Goal: Information Seeking & Learning: Learn about a topic

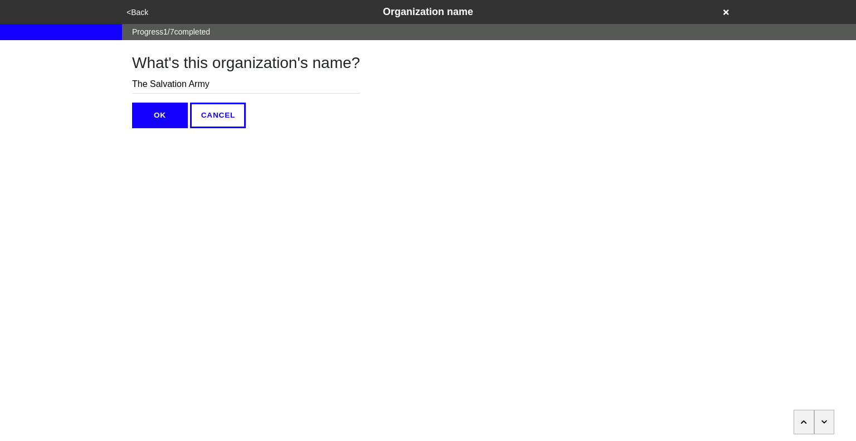
click at [725, 12] on icon at bounding box center [726, 12] width 6 height 6
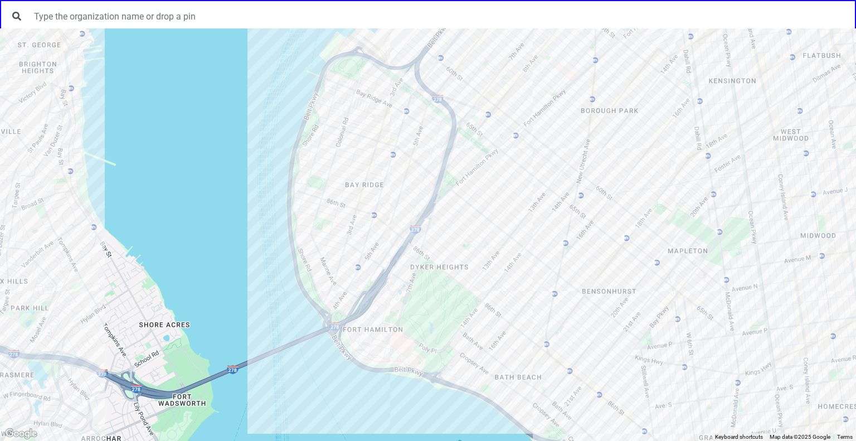
click at [375, 221] on div at bounding box center [428, 234] width 856 height 412
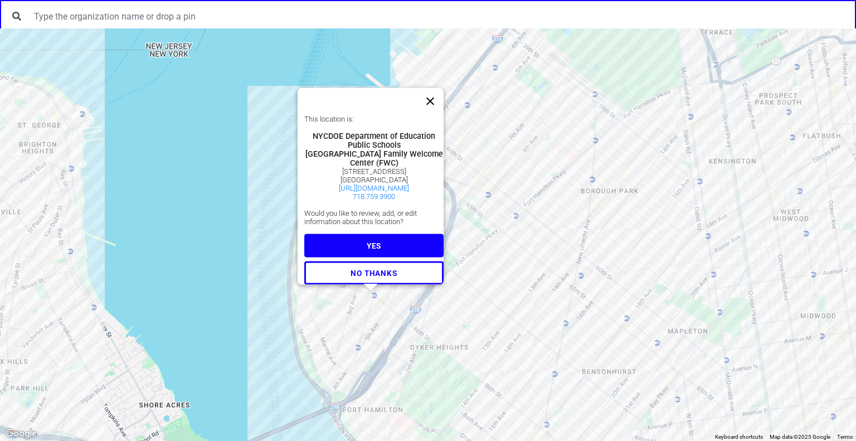
click at [436, 88] on button "Close" at bounding box center [430, 101] width 27 height 27
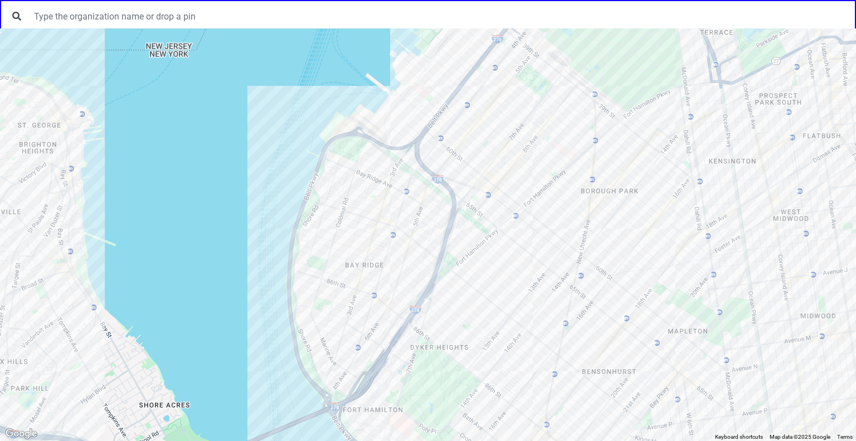
click at [369, 280] on div at bounding box center [428, 234] width 856 height 412
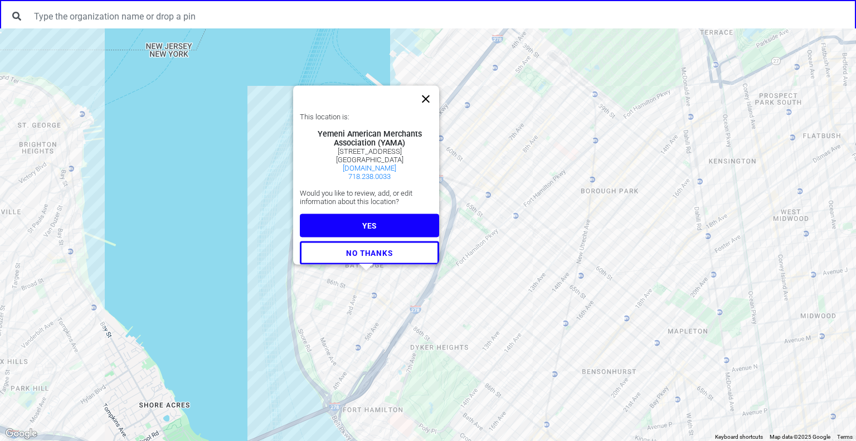
click at [433, 89] on button "Close" at bounding box center [425, 99] width 27 height 27
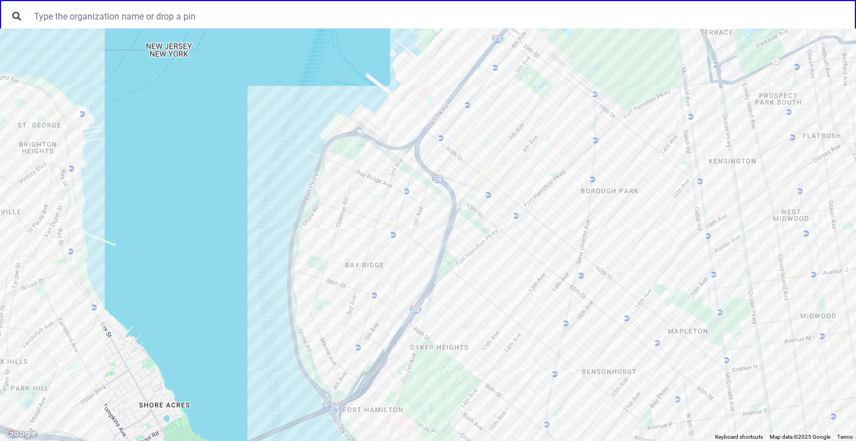
click at [398, 259] on div at bounding box center [428, 234] width 856 height 412
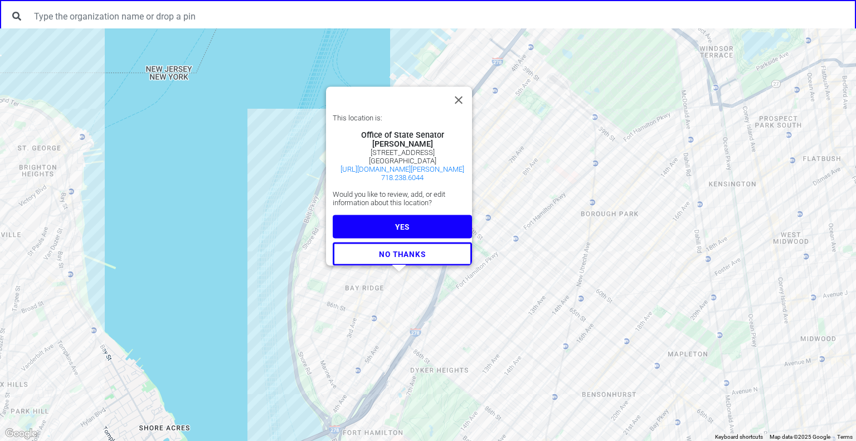
click at [430, 215] on button "YES" at bounding box center [402, 226] width 139 height 23
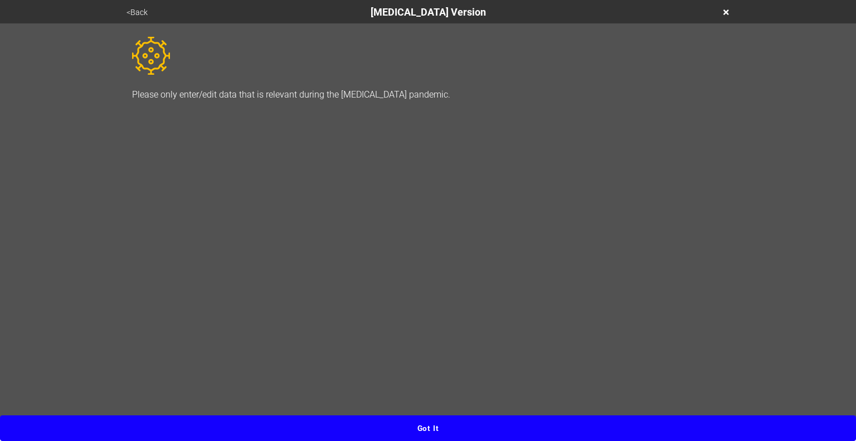
click at [529, 425] on button "Got it" at bounding box center [428, 428] width 856 height 26
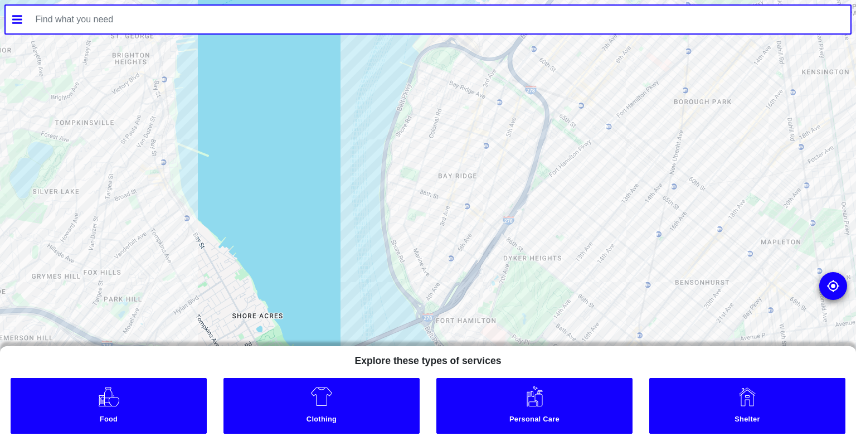
click at [464, 211] on div at bounding box center [428, 220] width 856 height 441
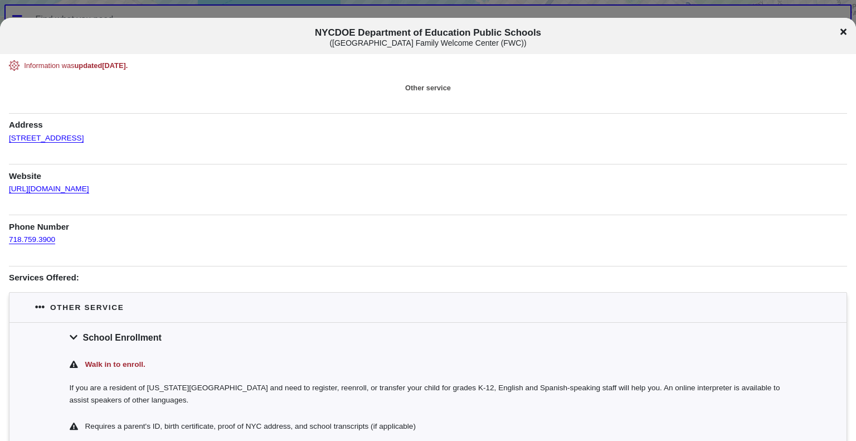
click at [843, 30] on icon at bounding box center [844, 31] width 6 height 6
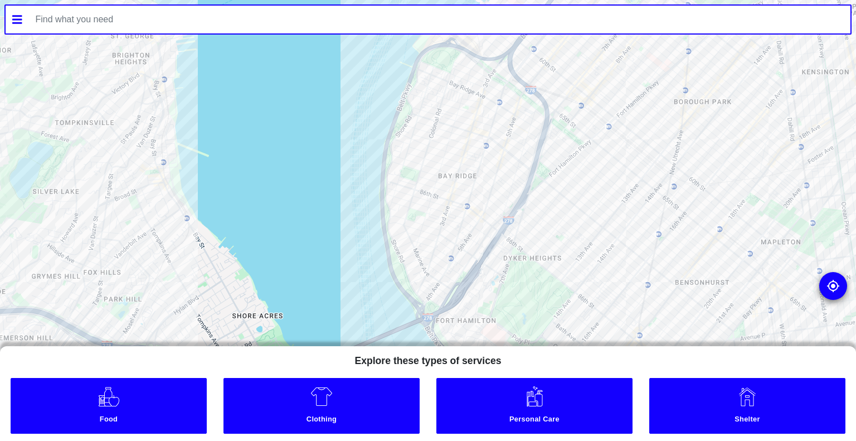
click at [462, 193] on div at bounding box center [428, 220] width 856 height 441
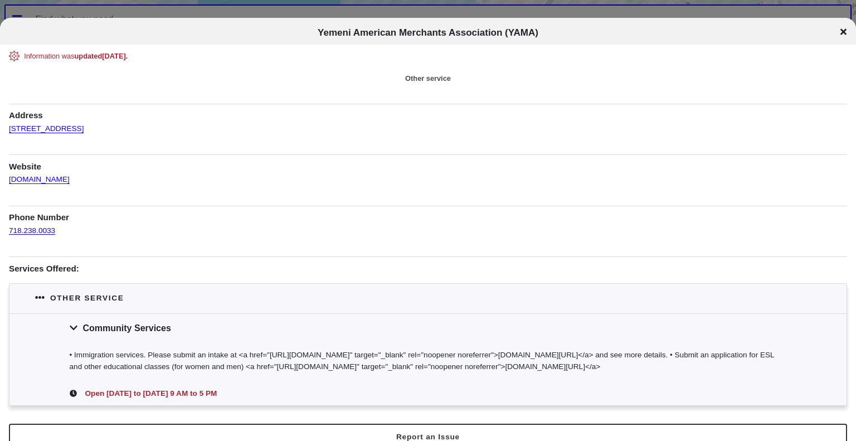
click at [843, 31] on icon at bounding box center [844, 31] width 6 height 6
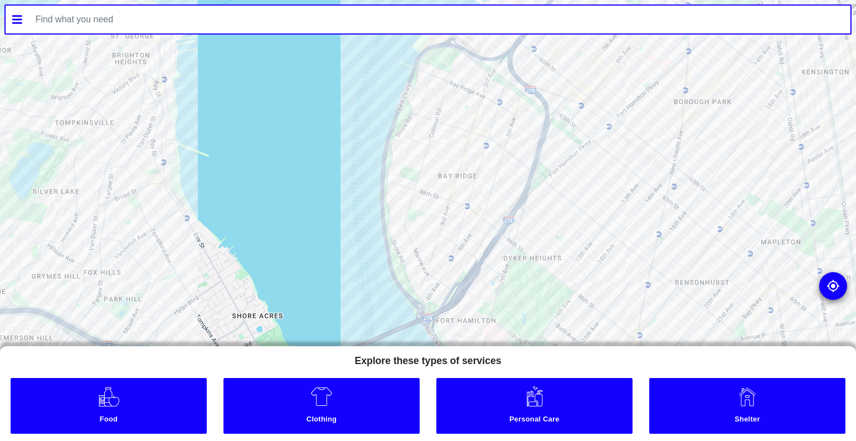
click at [426, 60] on div at bounding box center [428, 220] width 856 height 441
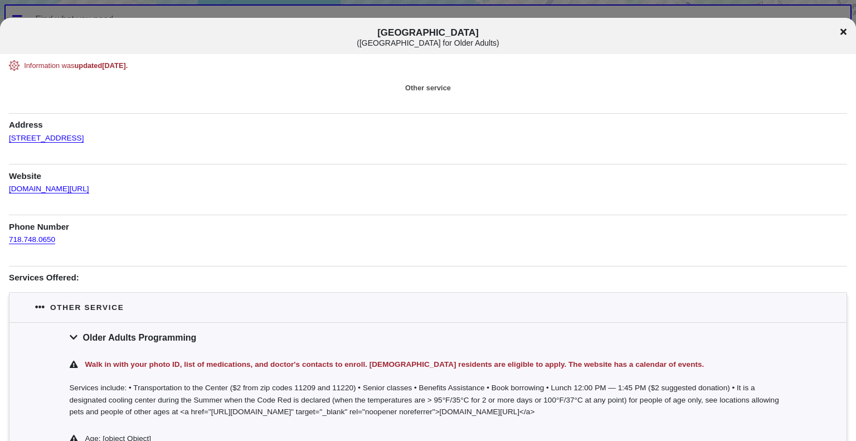
click at [848, 33] on div "Bay Ridge Center ( Bay Ridge Center for Older Adults )" at bounding box center [428, 37] width 856 height 21
click at [844, 31] on icon at bounding box center [844, 31] width 6 height 6
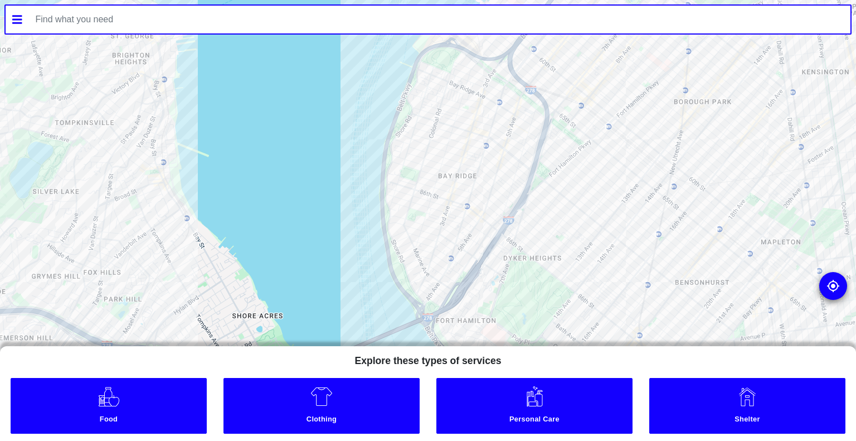
click at [498, 96] on div at bounding box center [428, 220] width 856 height 441
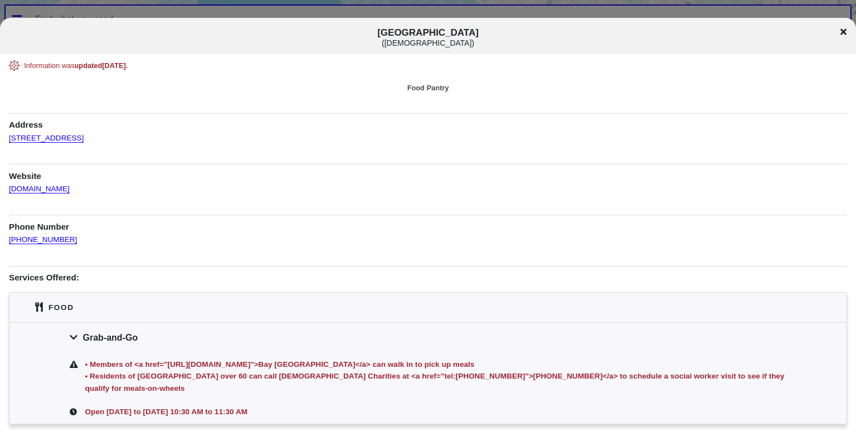
click at [843, 31] on icon at bounding box center [844, 31] width 6 height 6
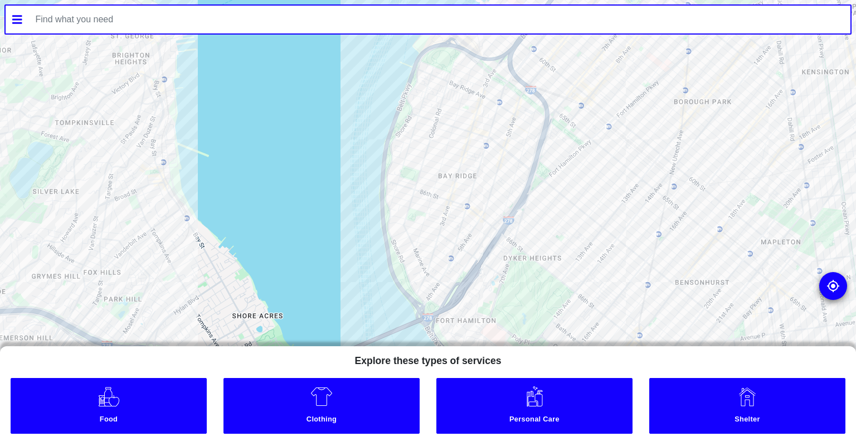
click at [483, 108] on div at bounding box center [428, 220] width 856 height 441
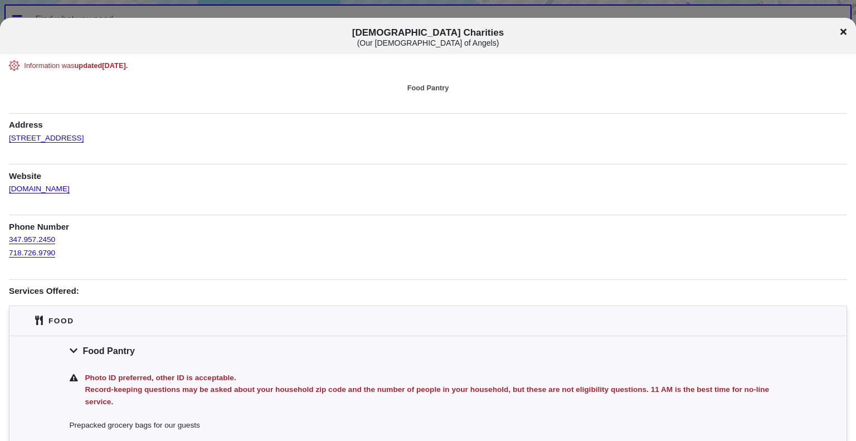
click at [840, 30] on div "Catholic Charities ( Our Lady of Angels )" at bounding box center [428, 37] width 856 height 21
click at [846, 32] on icon at bounding box center [844, 31] width 6 height 9
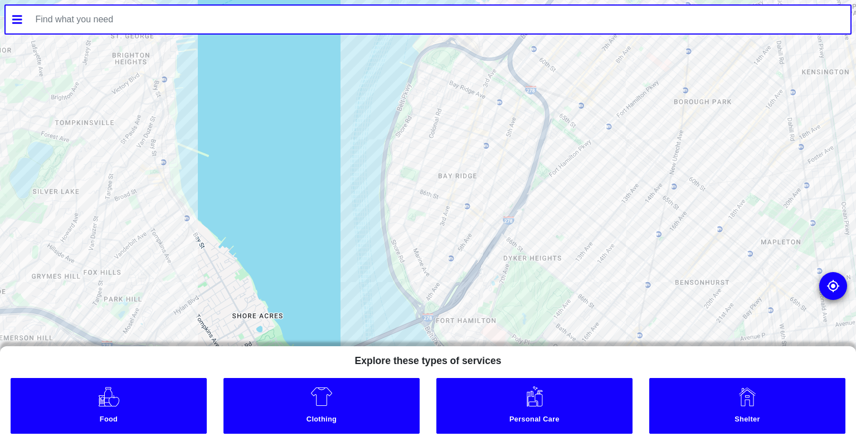
click at [483, 127] on div at bounding box center [428, 220] width 856 height 441
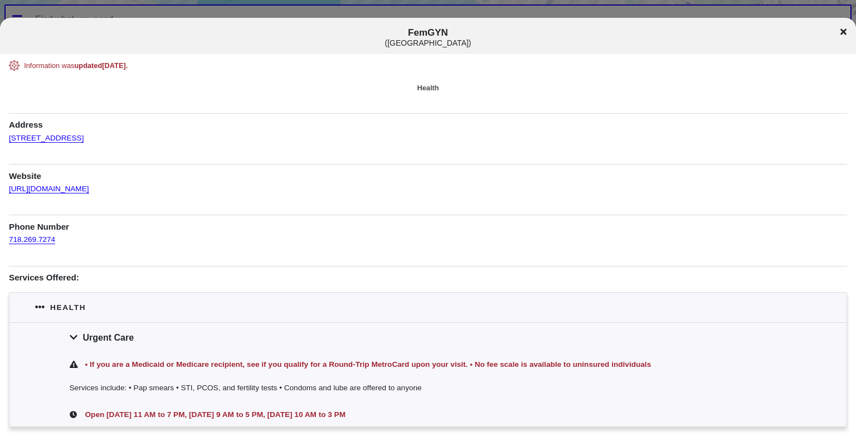
click at [844, 33] on icon at bounding box center [844, 31] width 6 height 6
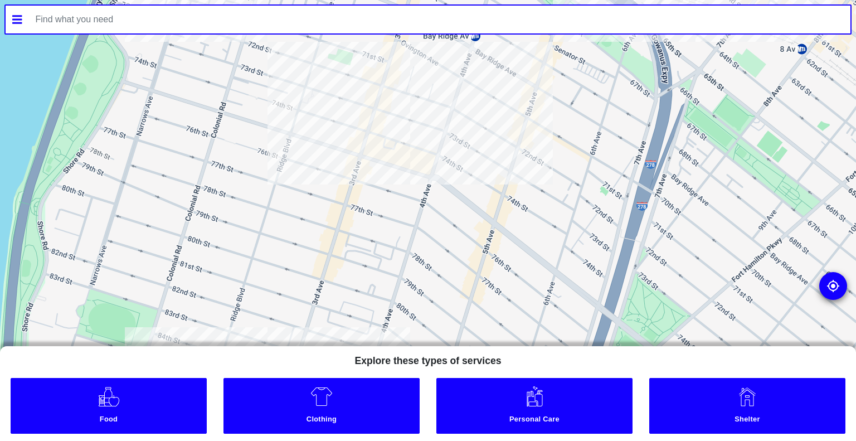
click at [430, 150] on div at bounding box center [428, 220] width 856 height 441
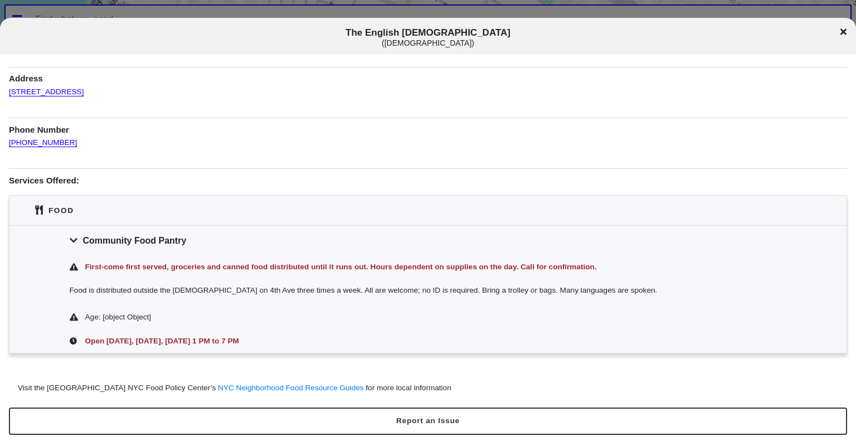
scroll to position [47, 0]
click at [842, 33] on icon at bounding box center [844, 31] width 6 height 6
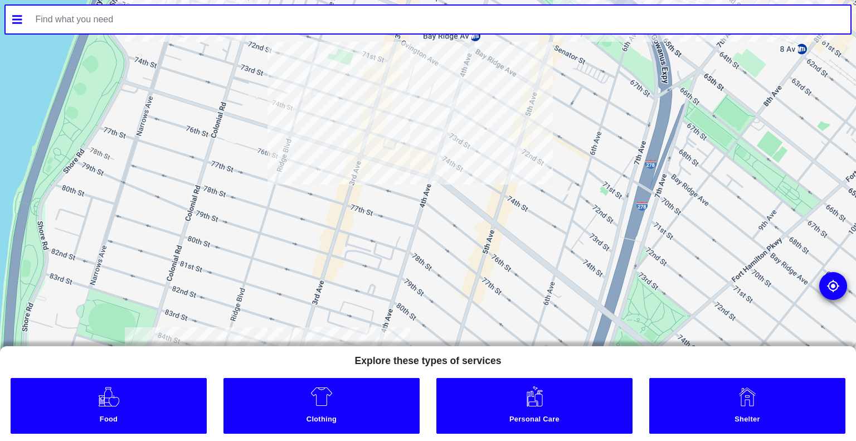
click at [422, 171] on div at bounding box center [428, 220] width 856 height 441
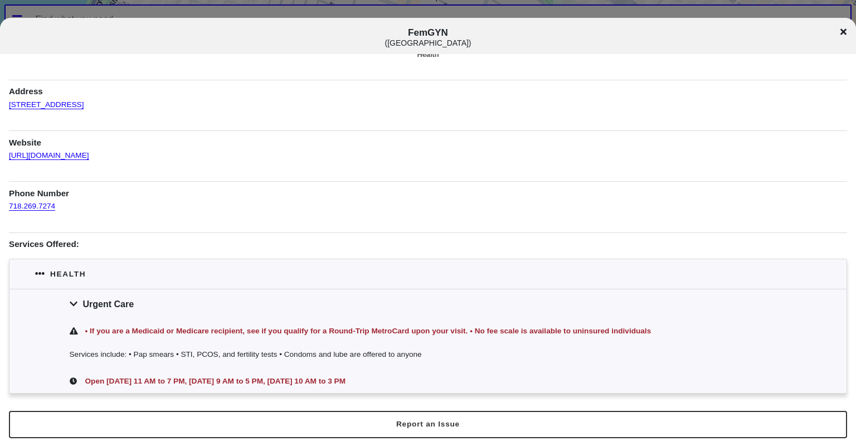
scroll to position [38, 0]
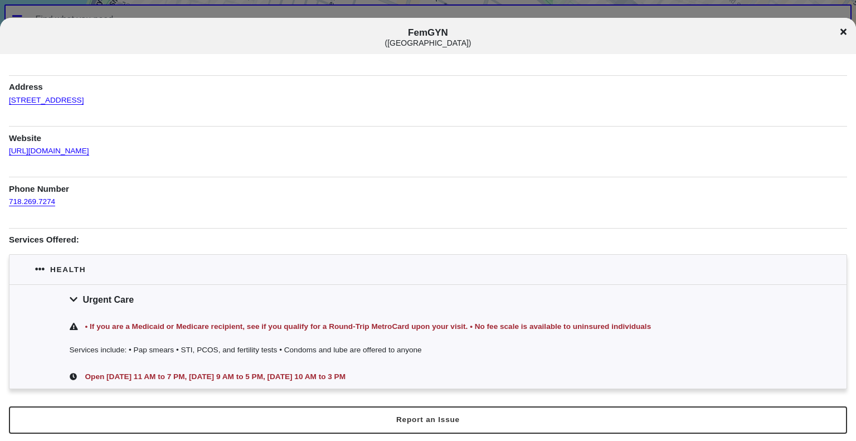
click at [842, 31] on icon at bounding box center [844, 31] width 6 height 6
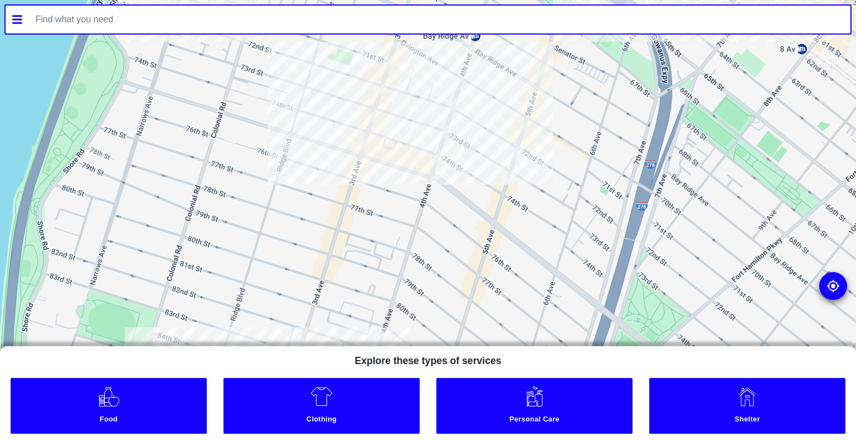
click at [399, 113] on div at bounding box center [428, 220] width 856 height 441
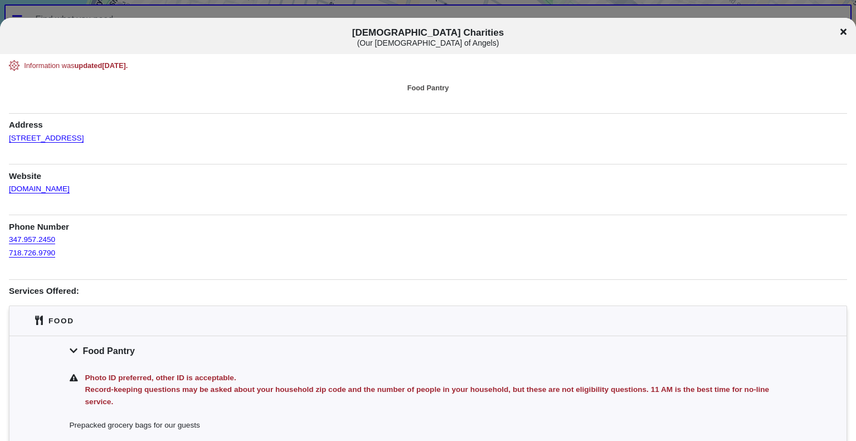
click at [841, 32] on icon at bounding box center [844, 31] width 6 height 9
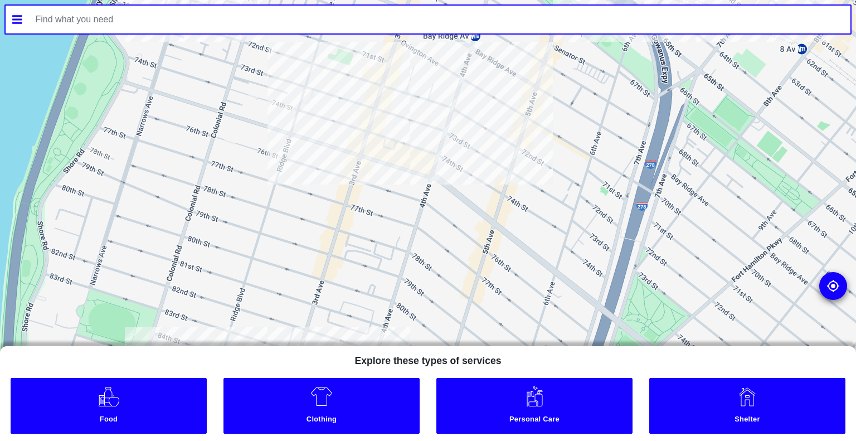
click at [420, 172] on div at bounding box center [428, 220] width 856 height 441
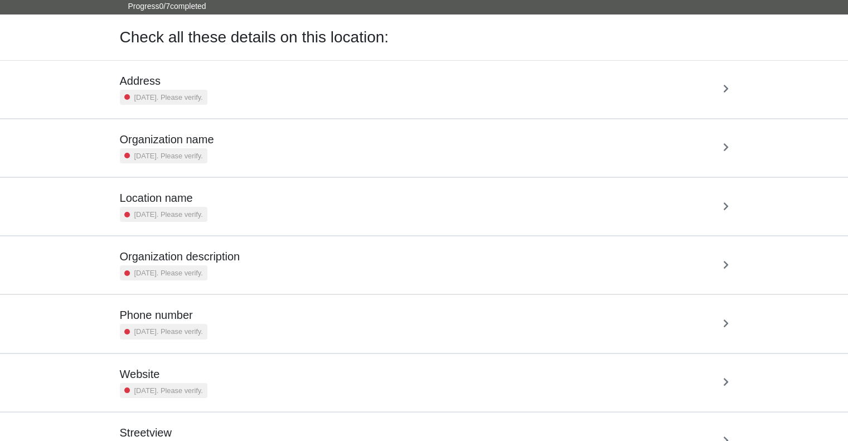
scroll to position [79, 0]
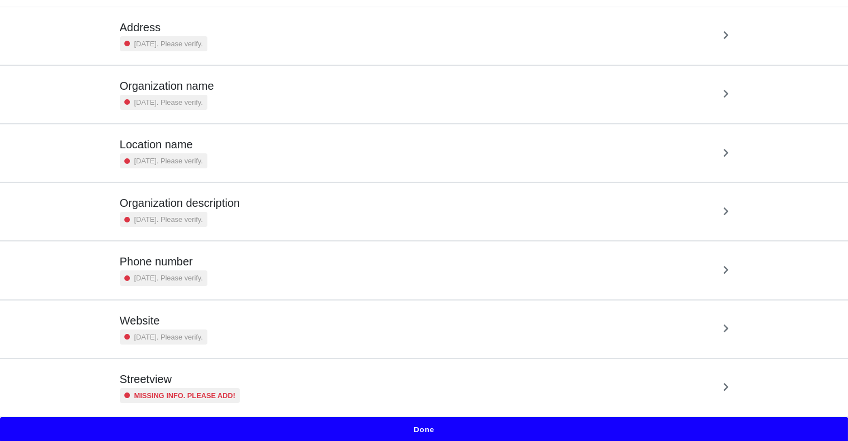
click at [386, 425] on button "Done" at bounding box center [424, 430] width 848 height 26
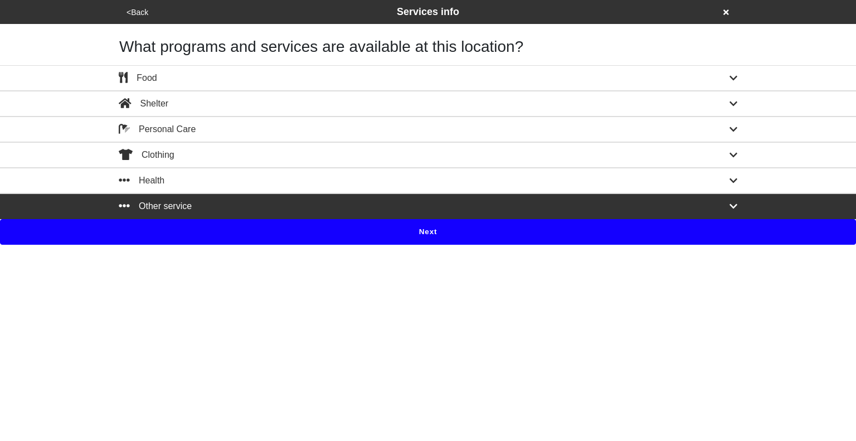
click at [422, 237] on button "Next" at bounding box center [428, 232] width 856 height 26
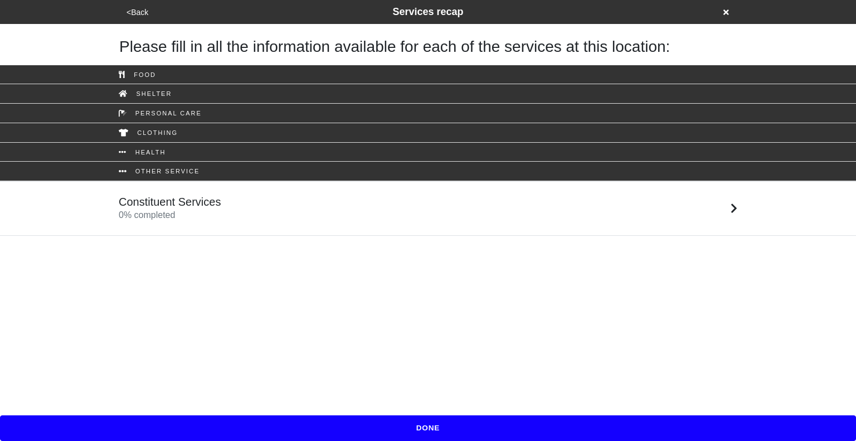
click at [348, 202] on div "Constituent Services 0 % completed" at bounding box center [427, 208] width 635 height 27
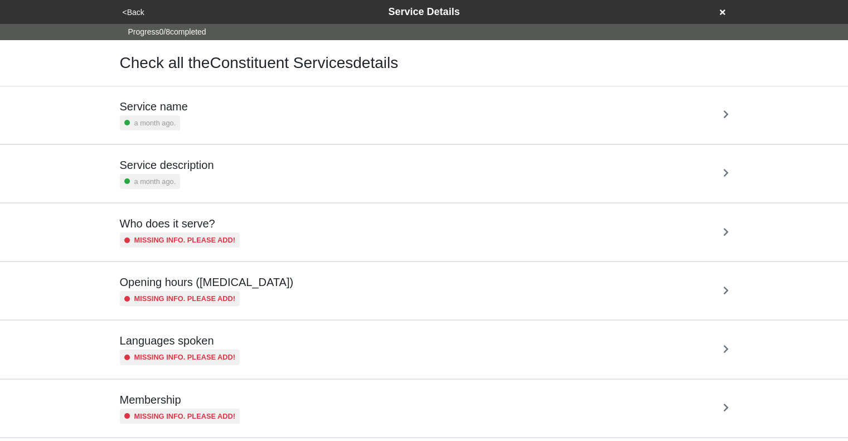
scroll to position [38, 0]
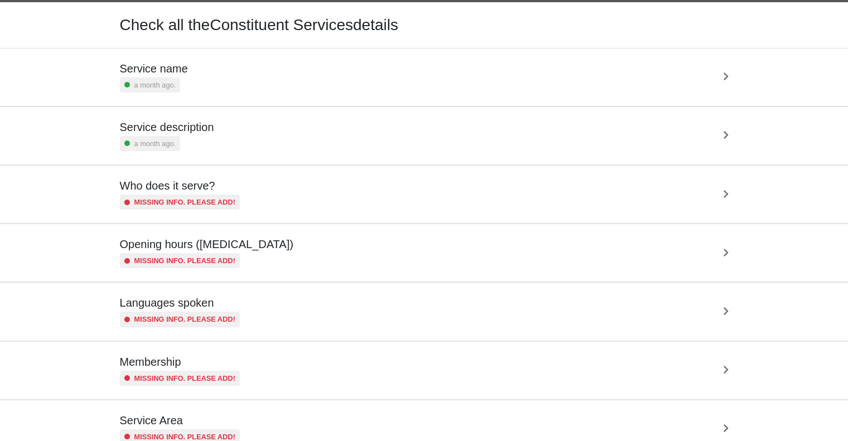
click at [334, 140] on div "Service description a month ago." at bounding box center [424, 135] width 609 height 31
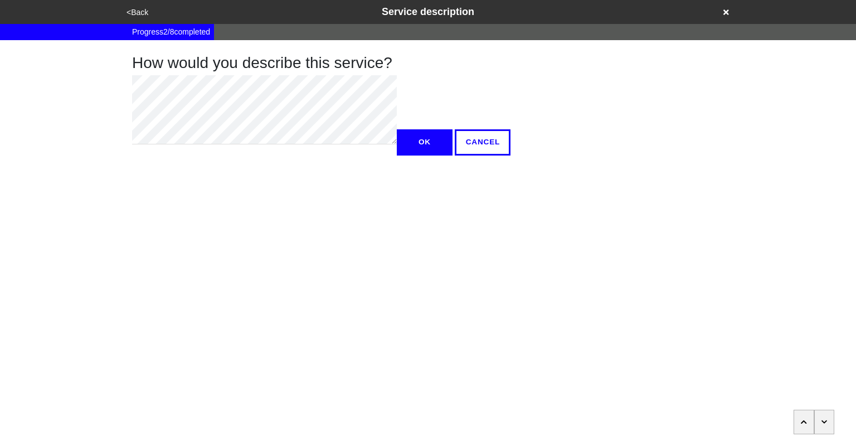
click at [800, 418] on button "button" at bounding box center [804, 422] width 21 height 25
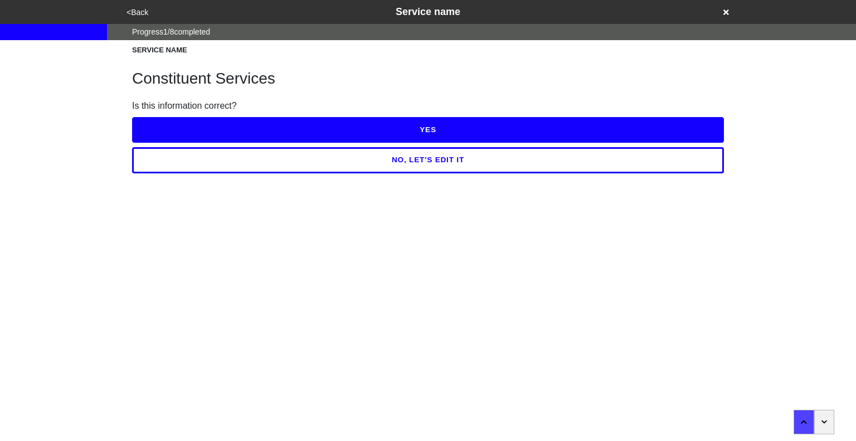
click at [725, 12] on icon at bounding box center [726, 12] width 6 height 6
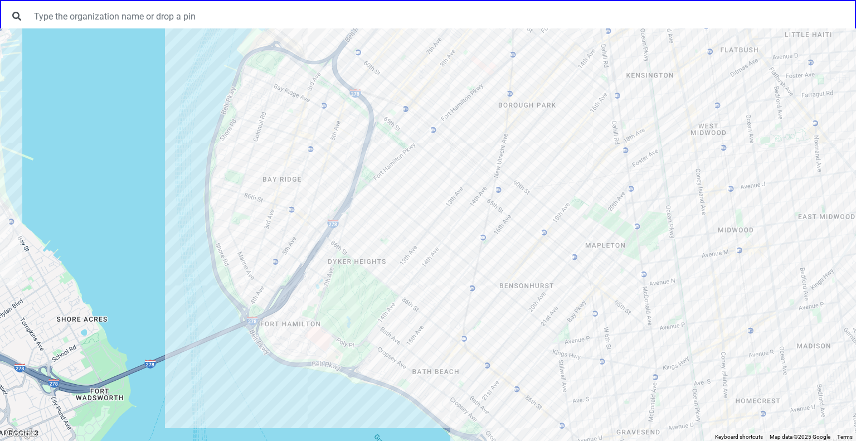
click at [275, 147] on div at bounding box center [428, 234] width 856 height 412
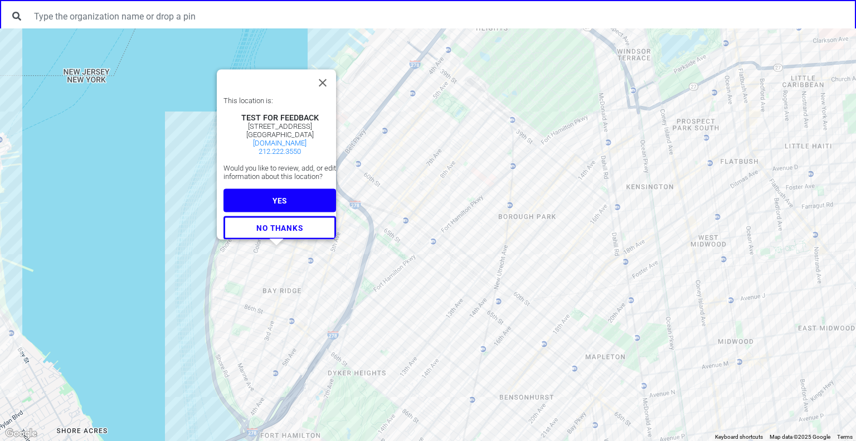
click at [283, 193] on button "YES" at bounding box center [280, 200] width 113 height 23
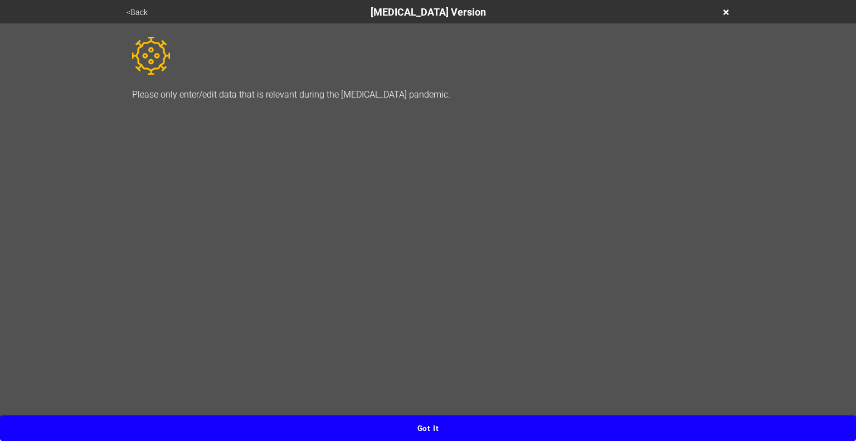
click at [729, 13] on div "<Back Coronavirus Version" at bounding box center [428, 11] width 610 height 15
click at [725, 10] on icon at bounding box center [726, 12] width 6 height 6
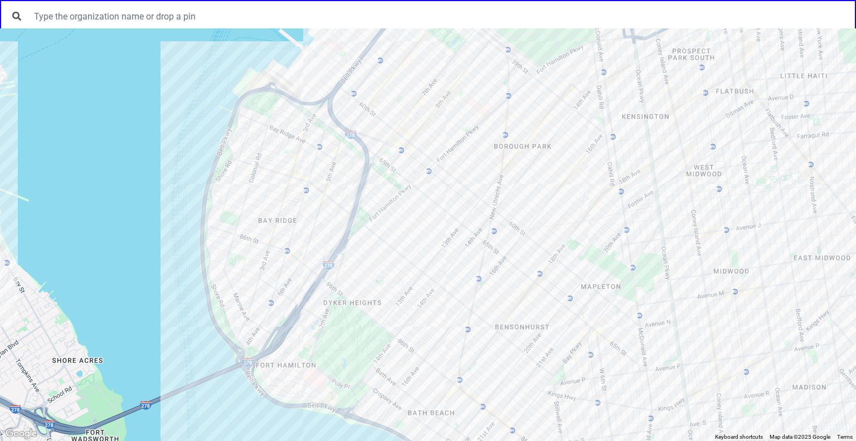
click at [274, 190] on div at bounding box center [428, 234] width 856 height 412
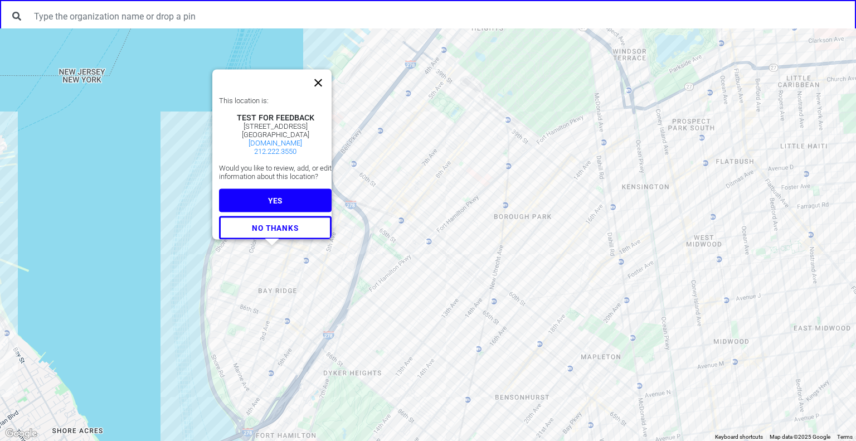
click at [322, 74] on button "Close" at bounding box center [318, 83] width 27 height 27
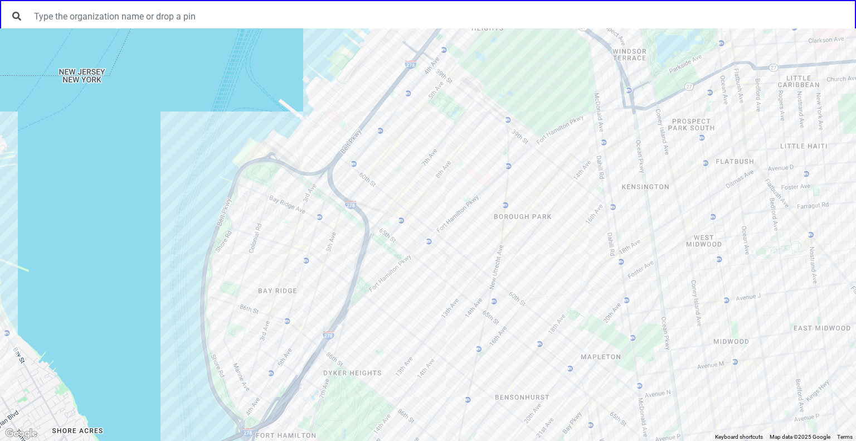
click at [245, 170] on div at bounding box center [428, 234] width 856 height 412
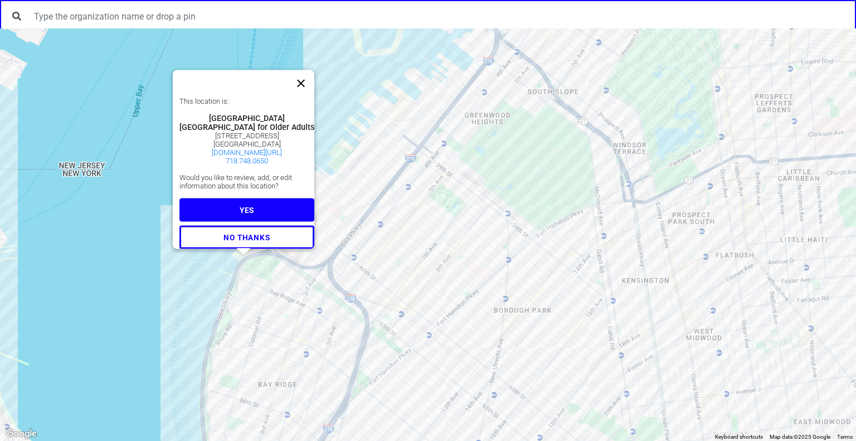
click at [298, 77] on button "Close" at bounding box center [301, 83] width 27 height 27
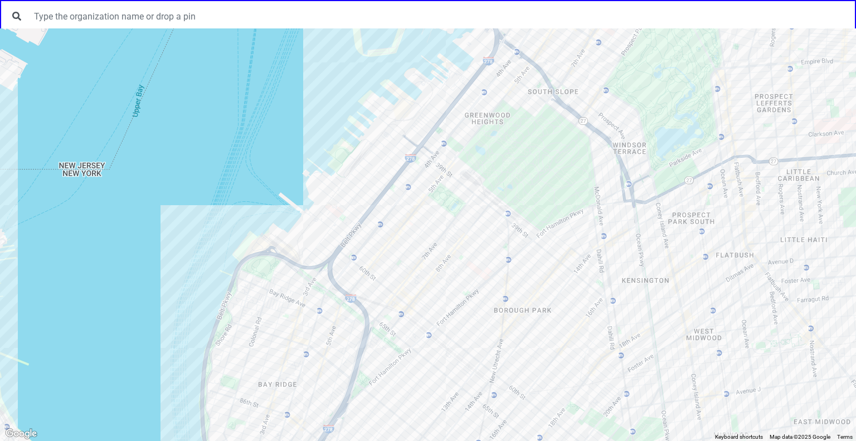
click at [322, 305] on div at bounding box center [428, 234] width 856 height 412
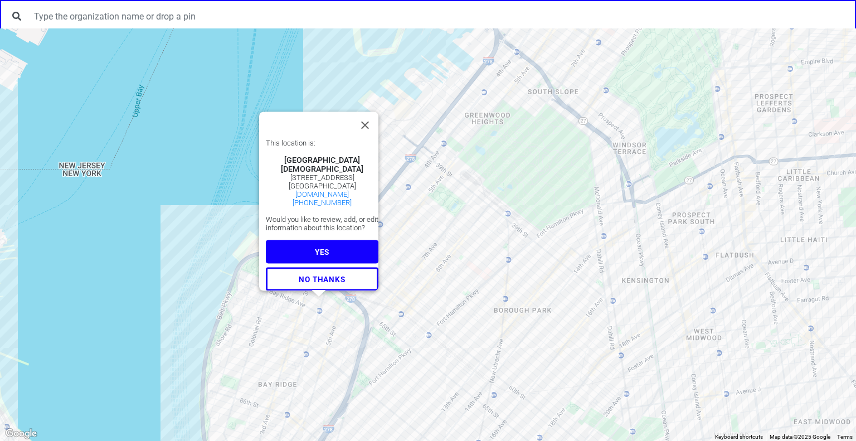
click at [300, 312] on div "This location is: Bay Ridge Center Church 411 Ovington Ave Brooklyn, NY 11209 b…" at bounding box center [428, 234] width 856 height 412
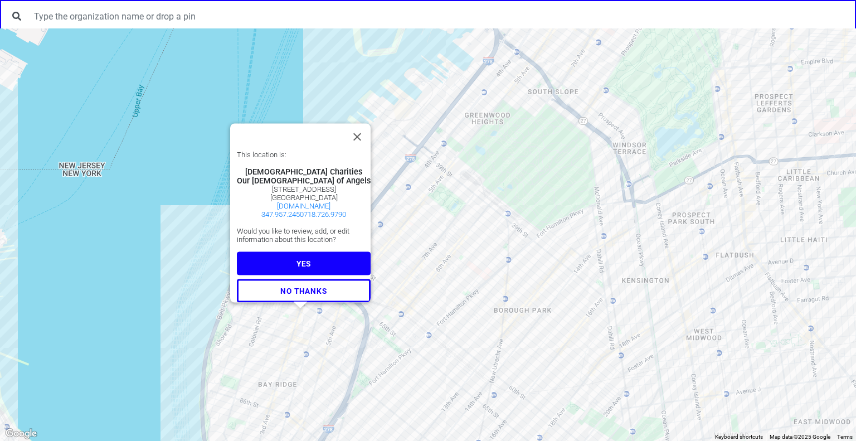
click at [312, 324] on div "This location is: Catholic Charities Our Lady of Angels 336 73rd Street BROOKLY…" at bounding box center [428, 234] width 856 height 412
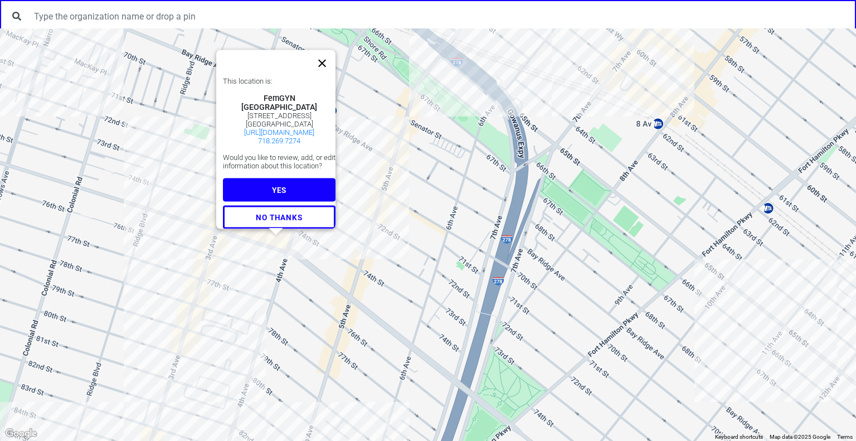
click at [328, 56] on button "Close" at bounding box center [322, 63] width 27 height 27
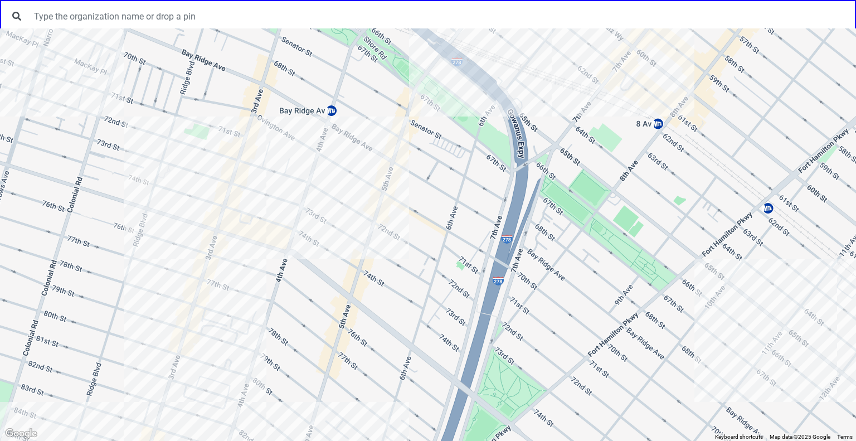
click at [288, 229] on div at bounding box center [428, 234] width 856 height 412
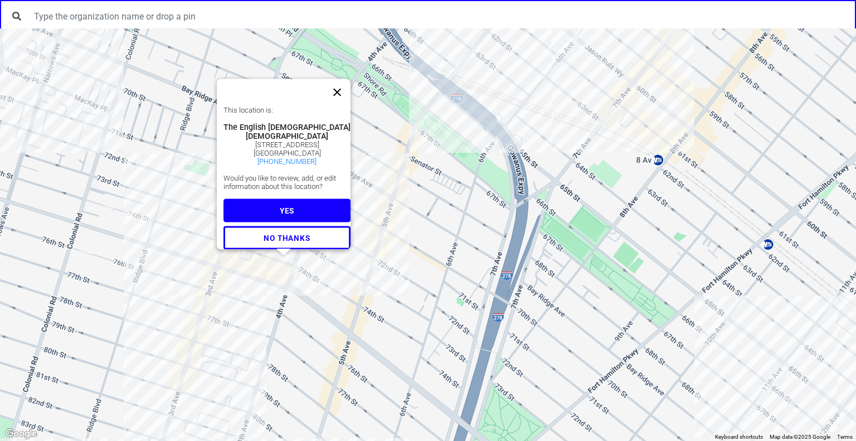
click at [348, 79] on button "Close" at bounding box center [337, 92] width 27 height 27
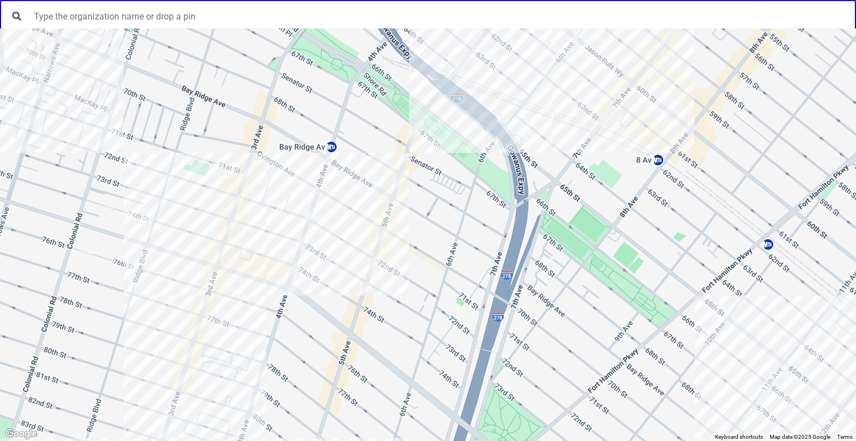
click at [275, 279] on div at bounding box center [428, 234] width 856 height 412
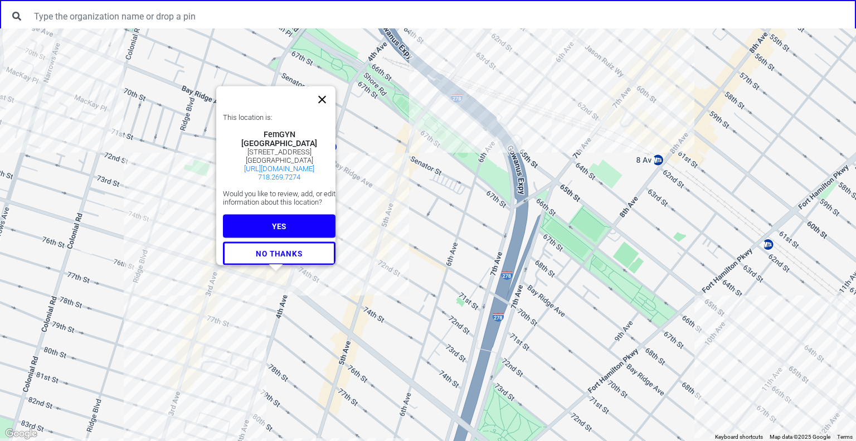
click at [326, 93] on button "Close" at bounding box center [322, 99] width 27 height 27
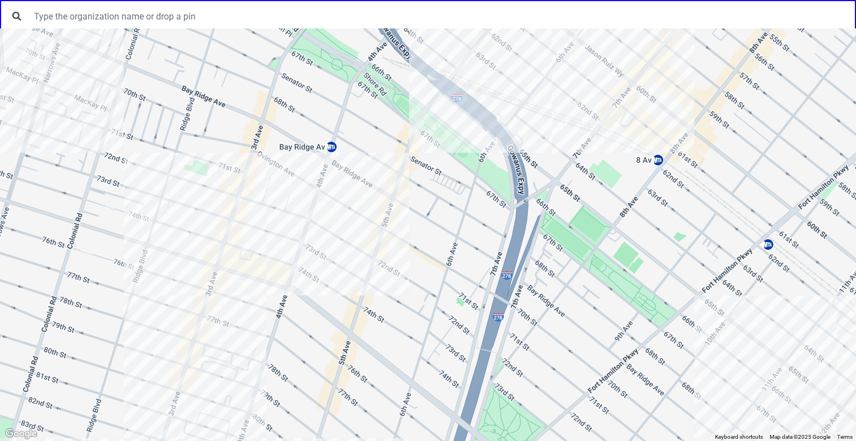
click at [288, 263] on div at bounding box center [428, 234] width 856 height 412
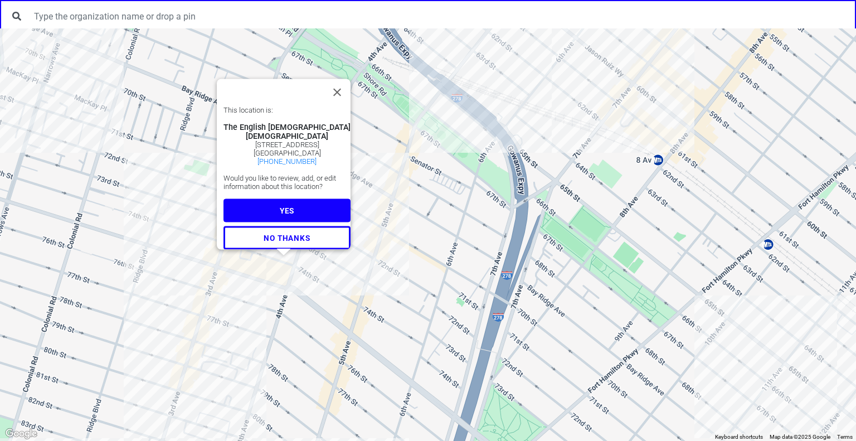
click at [278, 279] on div "This location is: The English Evangelical Church of The Good Shepherd Good Shep…" at bounding box center [428, 234] width 856 height 412
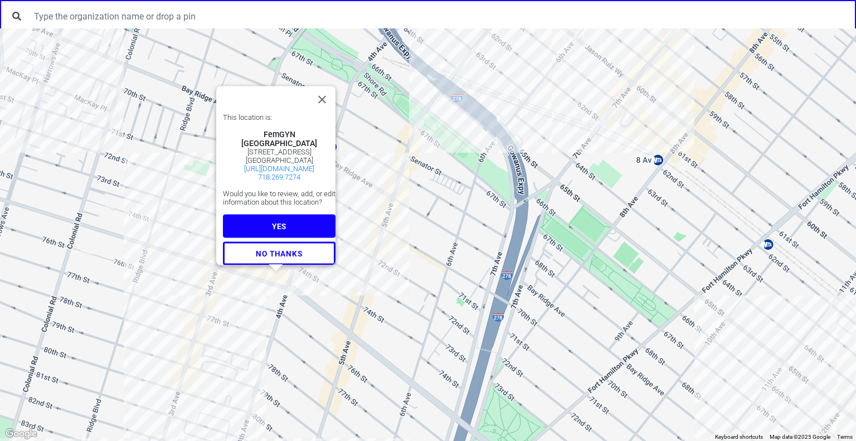
click at [290, 226] on button "YES" at bounding box center [279, 226] width 113 height 23
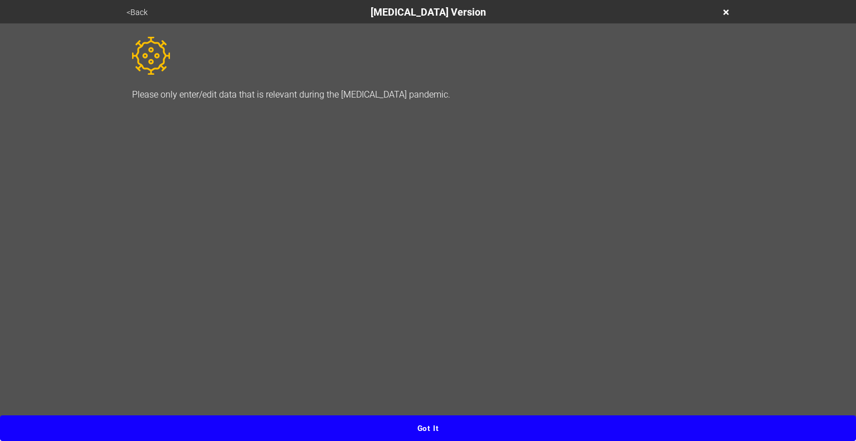
click at [446, 420] on button "Got it" at bounding box center [428, 428] width 856 height 26
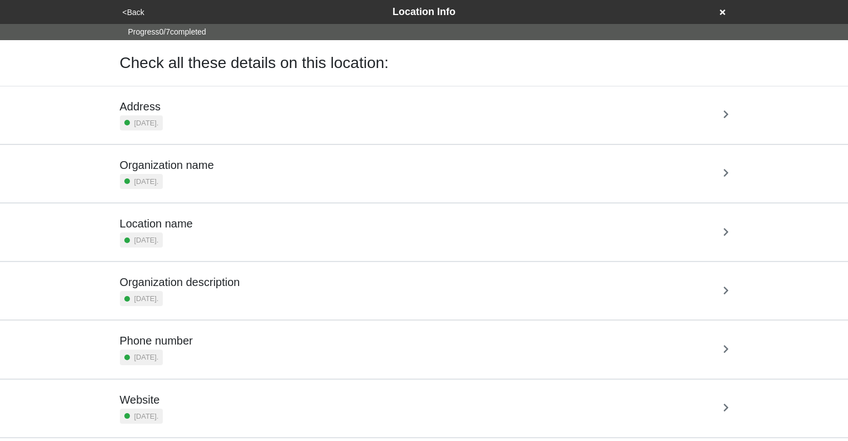
scroll to position [79, 0]
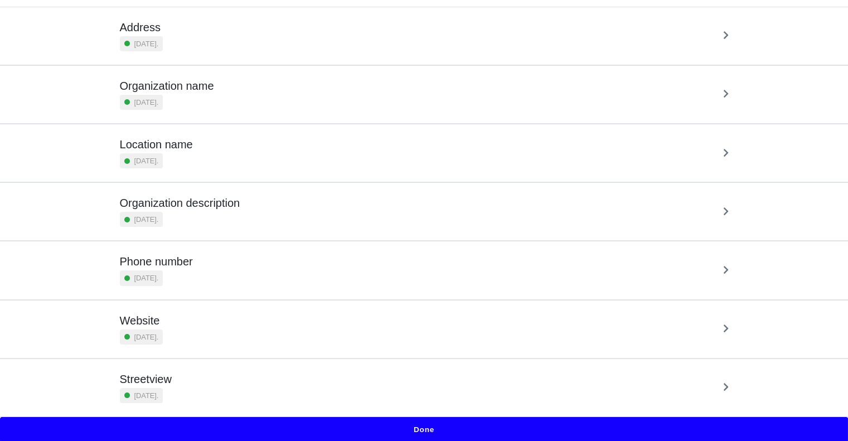
click at [435, 431] on button "Done" at bounding box center [424, 430] width 848 height 26
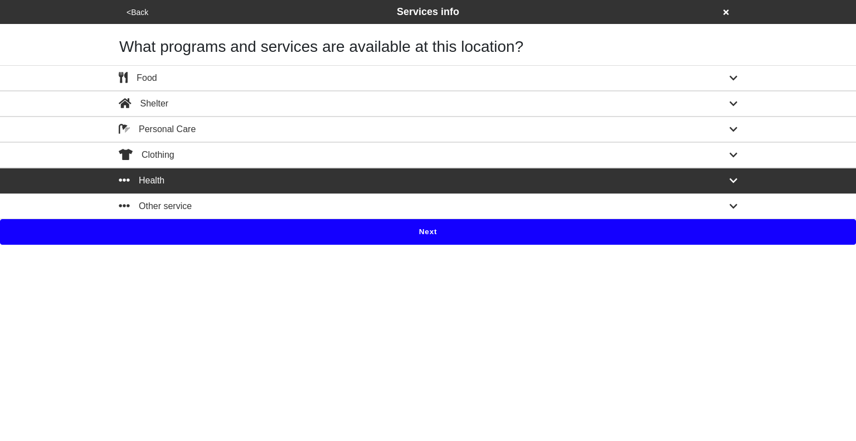
click at [523, 228] on button "Next" at bounding box center [428, 232] width 856 height 26
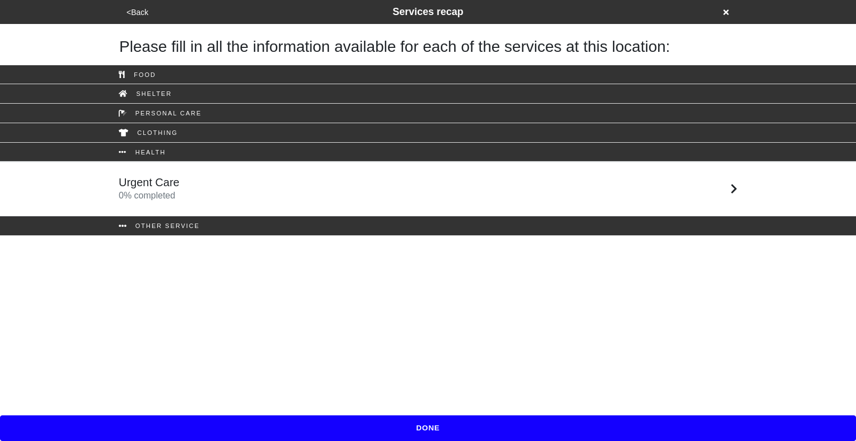
click at [372, 160] on div "Health" at bounding box center [428, 153] width 856 height 20
click at [375, 182] on div "Urgent Care 0 % completed" at bounding box center [427, 189] width 635 height 27
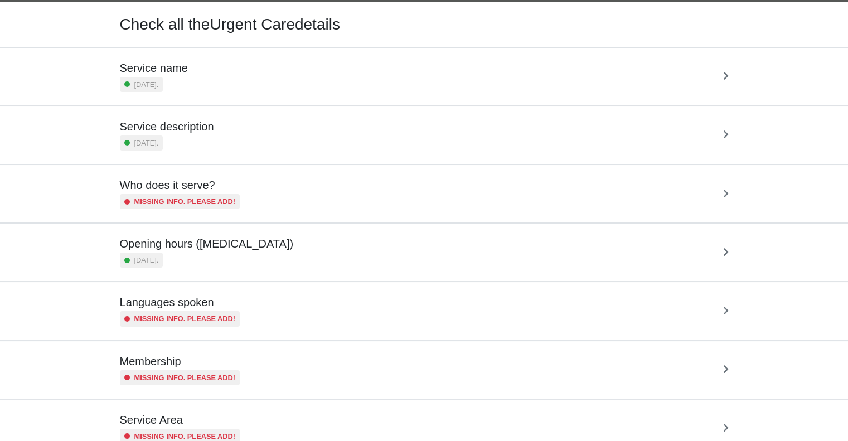
scroll to position [38, 0]
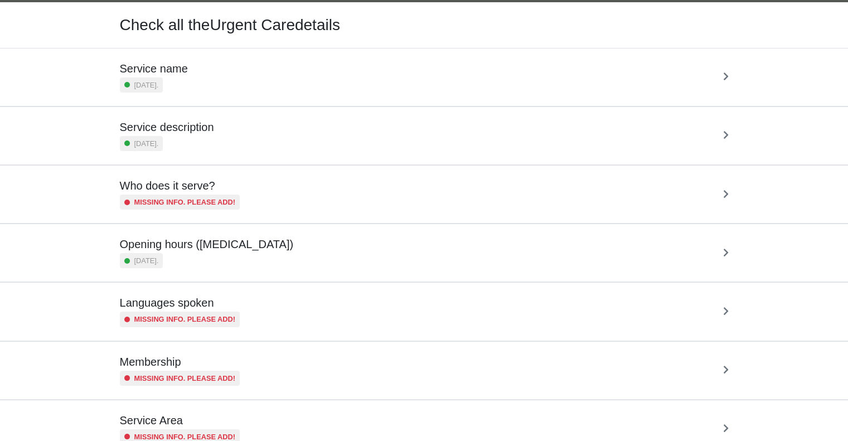
click at [345, 127] on div "Service description [DATE]." at bounding box center [424, 135] width 609 height 31
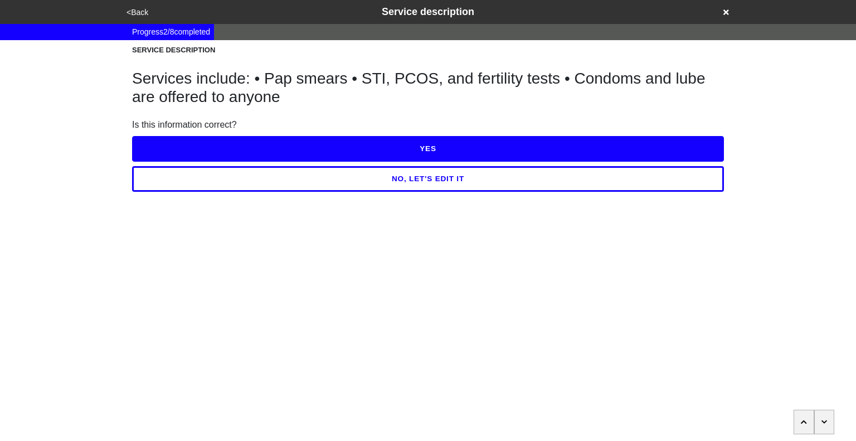
click at [820, 419] on button "button" at bounding box center [824, 422] width 21 height 25
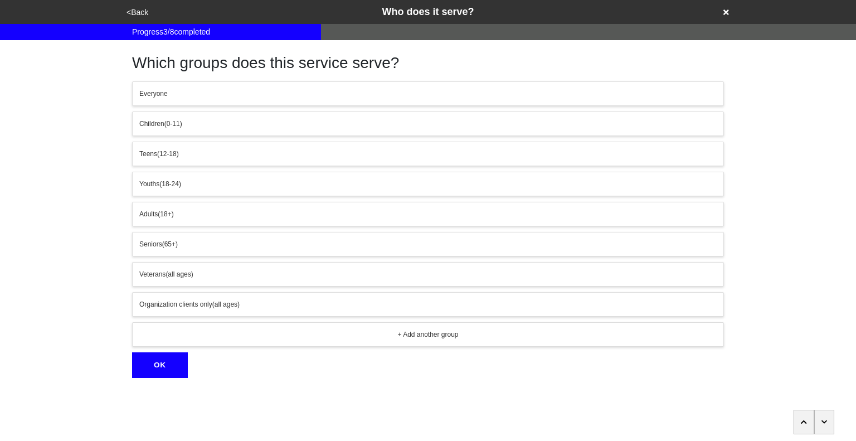
click at [820, 419] on button "button" at bounding box center [824, 422] width 21 height 25
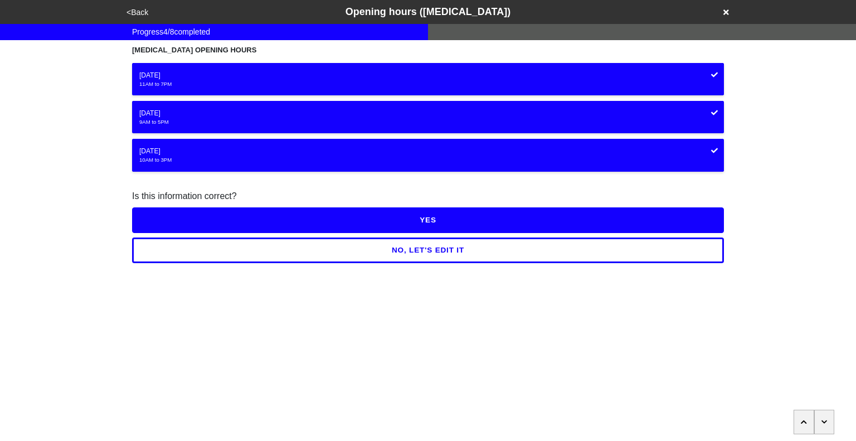
click at [820, 419] on button "button" at bounding box center [824, 422] width 21 height 25
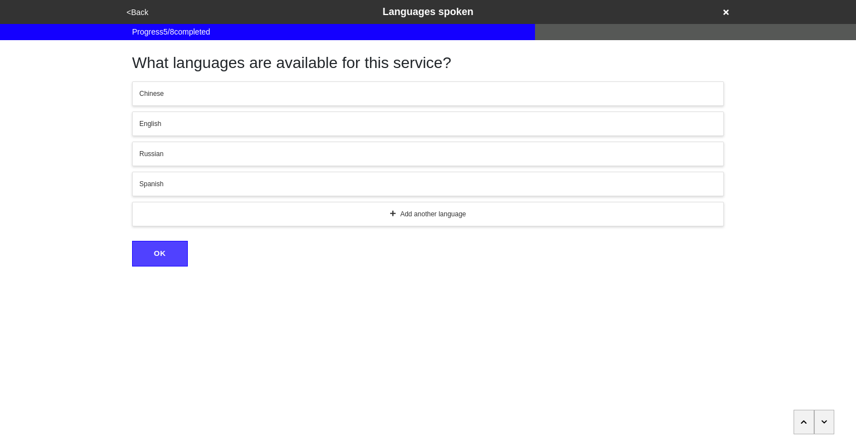
click at [800, 421] on button "button" at bounding box center [804, 422] width 21 height 25
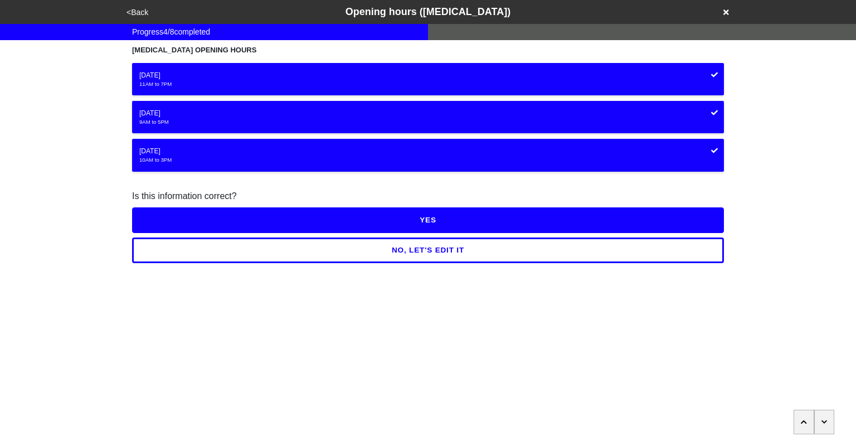
click at [138, 11] on button "<Back" at bounding box center [137, 12] width 28 height 13
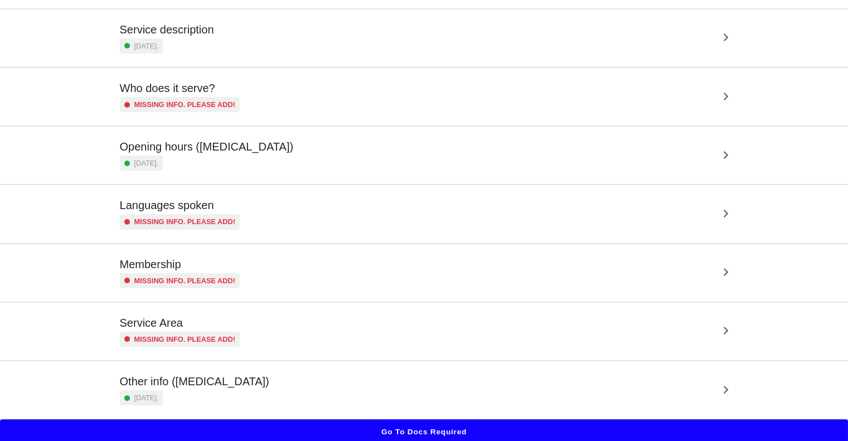
scroll to position [138, 0]
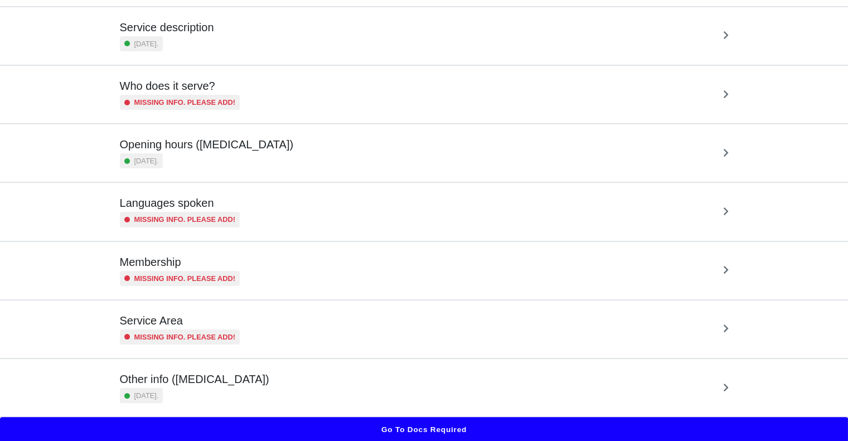
click at [307, 374] on div "Other info ([MEDICAL_DATA]) [DATE]." at bounding box center [424, 387] width 609 height 31
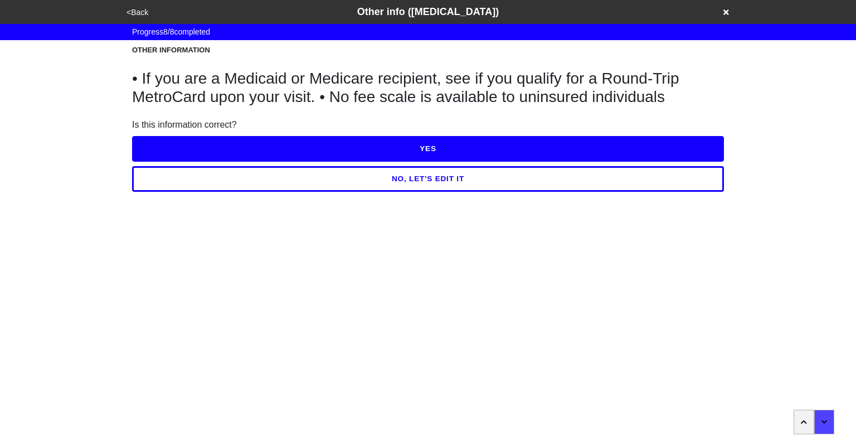
click at [146, 11] on button "<Back" at bounding box center [137, 12] width 28 height 13
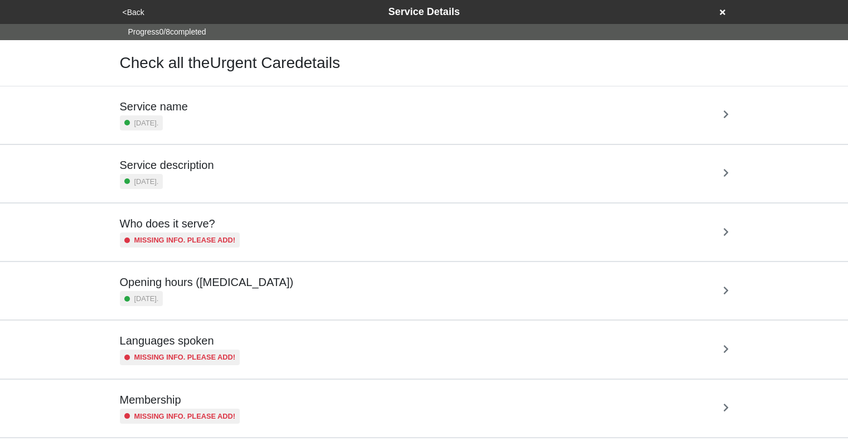
click at [725, 13] on icon at bounding box center [723, 12] width 6 height 6
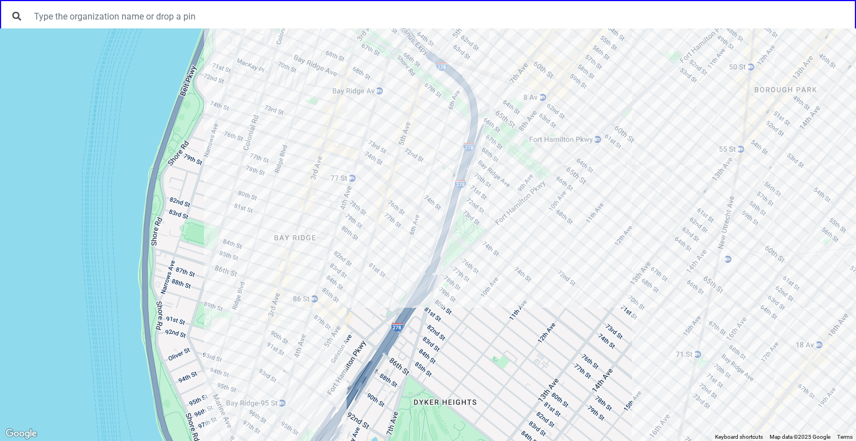
click at [351, 151] on div at bounding box center [428, 234] width 856 height 412
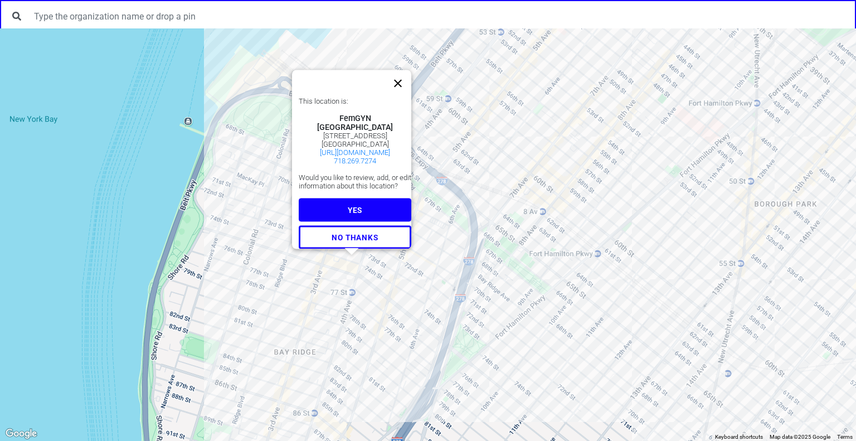
click at [404, 77] on button "Close" at bounding box center [398, 83] width 27 height 27
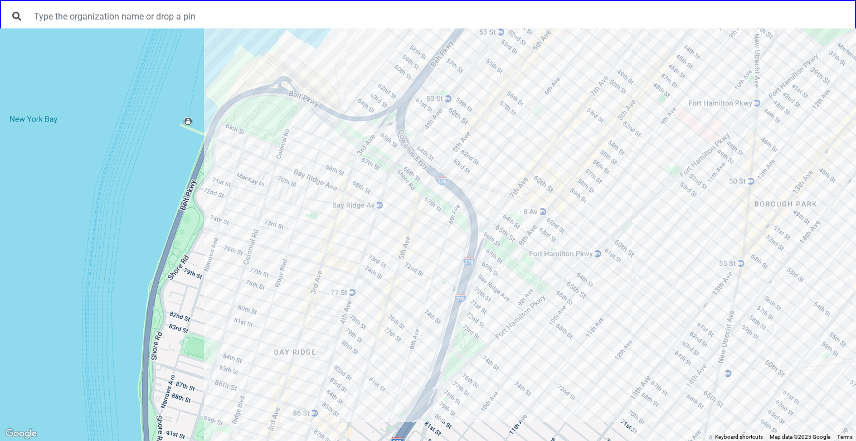
click at [354, 251] on div at bounding box center [428, 234] width 856 height 412
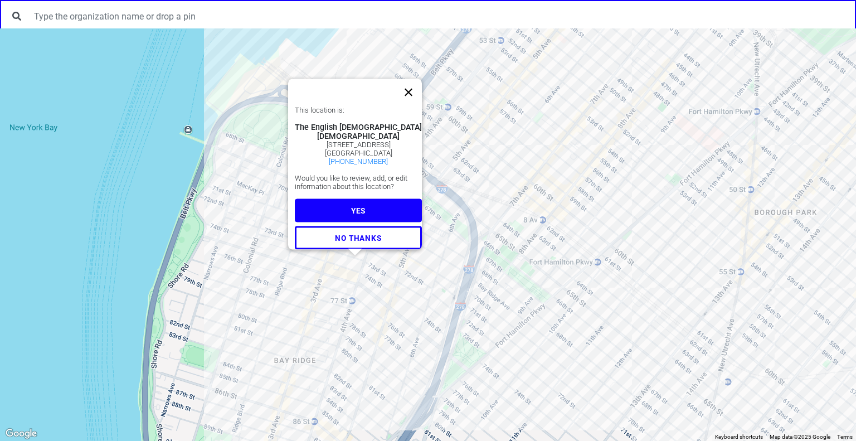
click at [419, 79] on button "Close" at bounding box center [408, 92] width 27 height 27
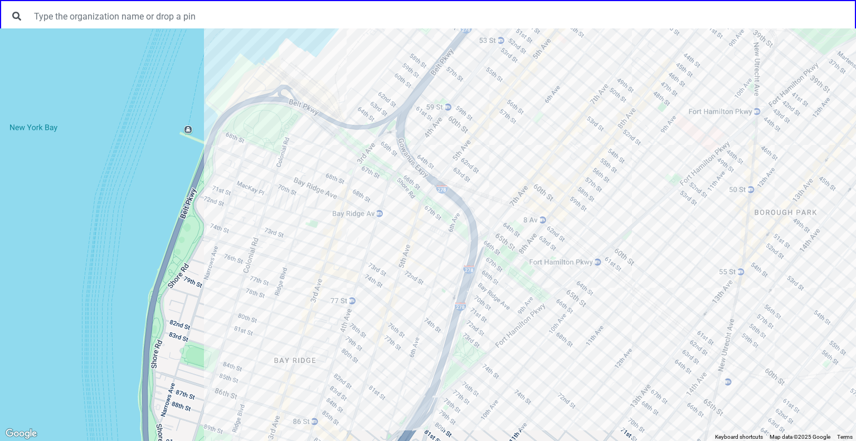
click at [341, 242] on div at bounding box center [428, 234] width 856 height 412
